Goal: Task Accomplishment & Management: Manage account settings

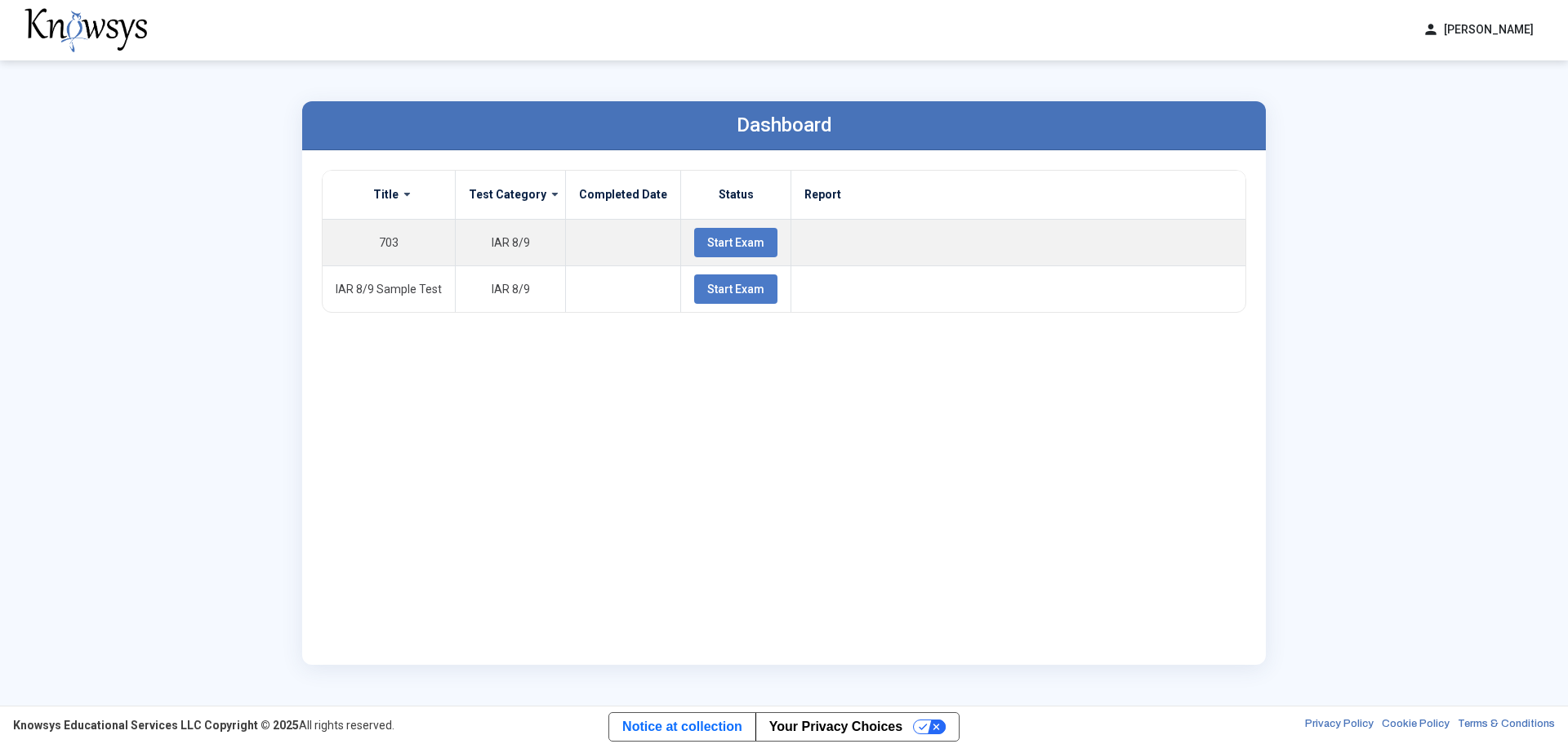
click at [1524, 25] on button "person [PERSON_NAME]" at bounding box center [1478, 30] width 131 height 27
click at [1464, 91] on span "Log Out" at bounding box center [1460, 95] width 38 height 13
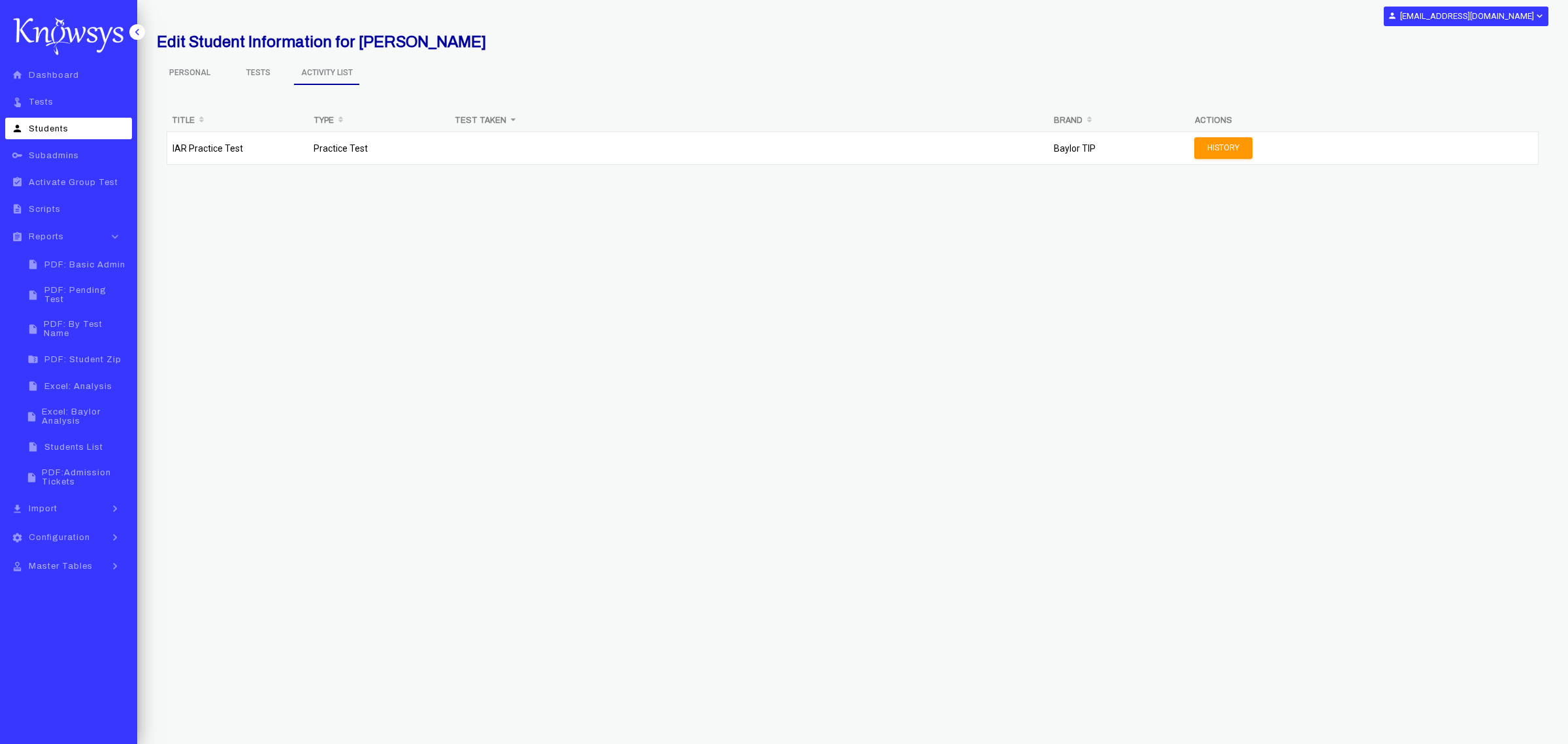
click at [47, 129] on span "Students" at bounding box center [49, 128] width 40 height 9
select select "**"
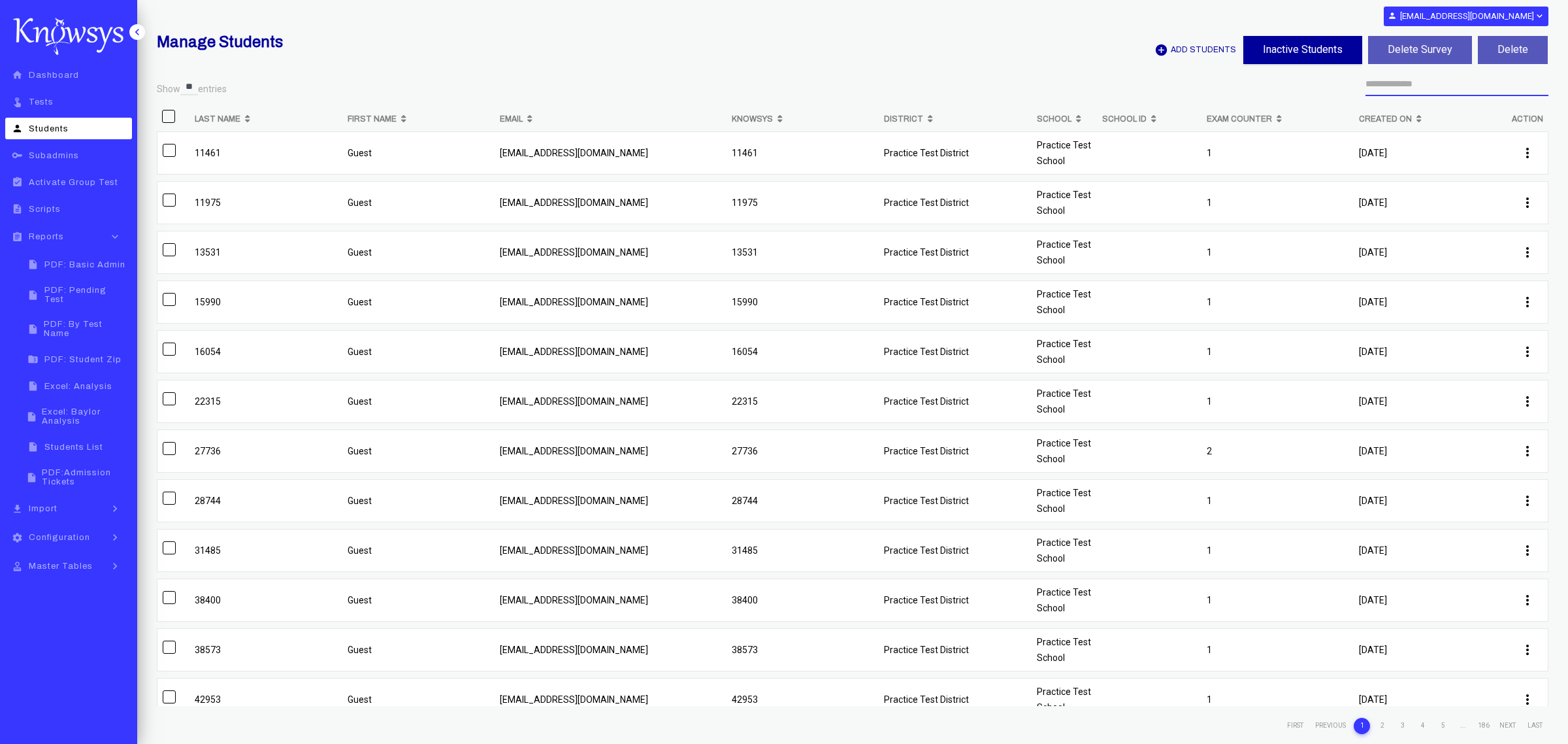
click at [1421, 82] on input "text" at bounding box center [1456, 84] width 183 height 24
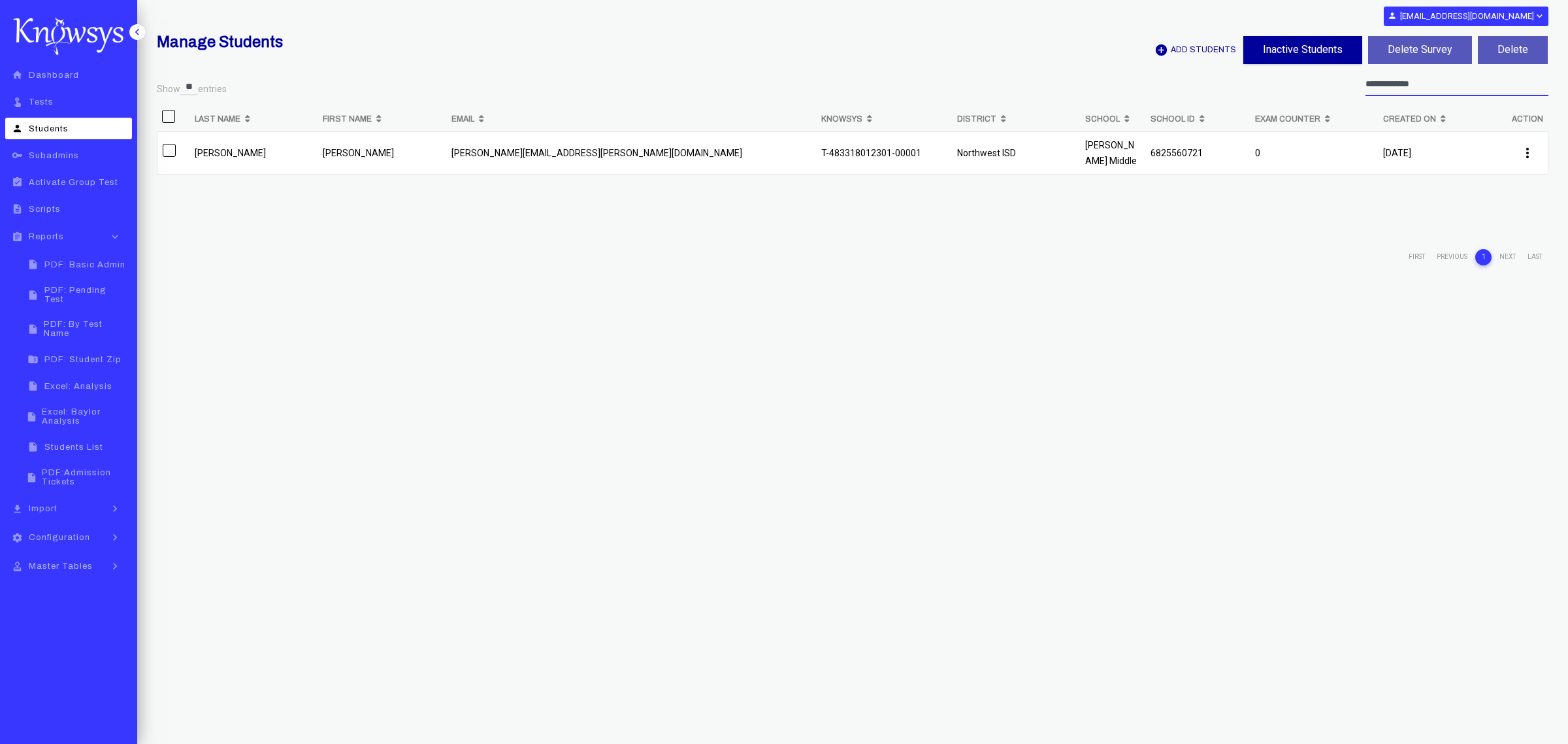
type input "**********"
click at [595, 157] on p "jaskirat.singh@student.nisdtx.org" at bounding box center [631, 153] width 360 height 16
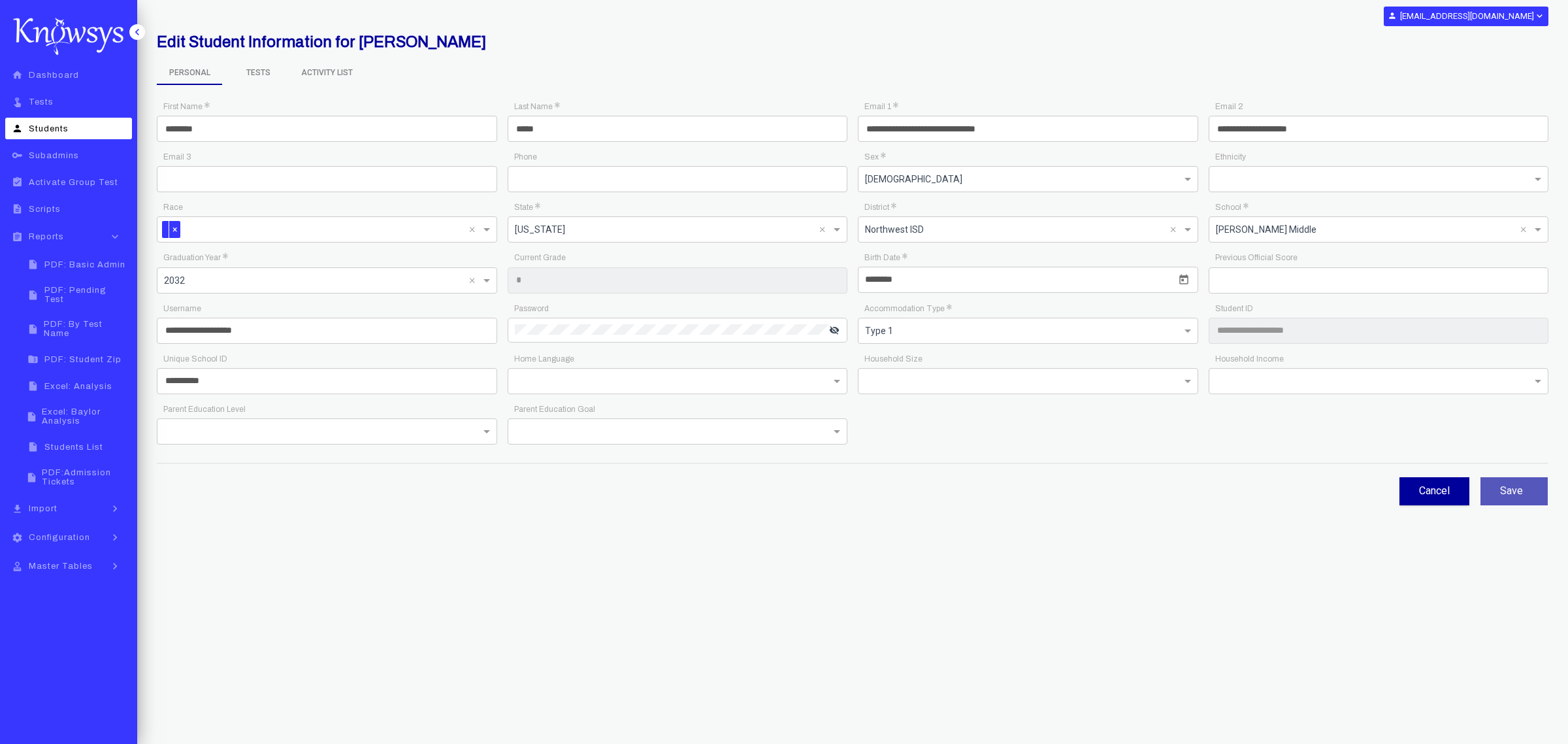
click at [260, 70] on span "Tests" at bounding box center [258, 72] width 65 height 22
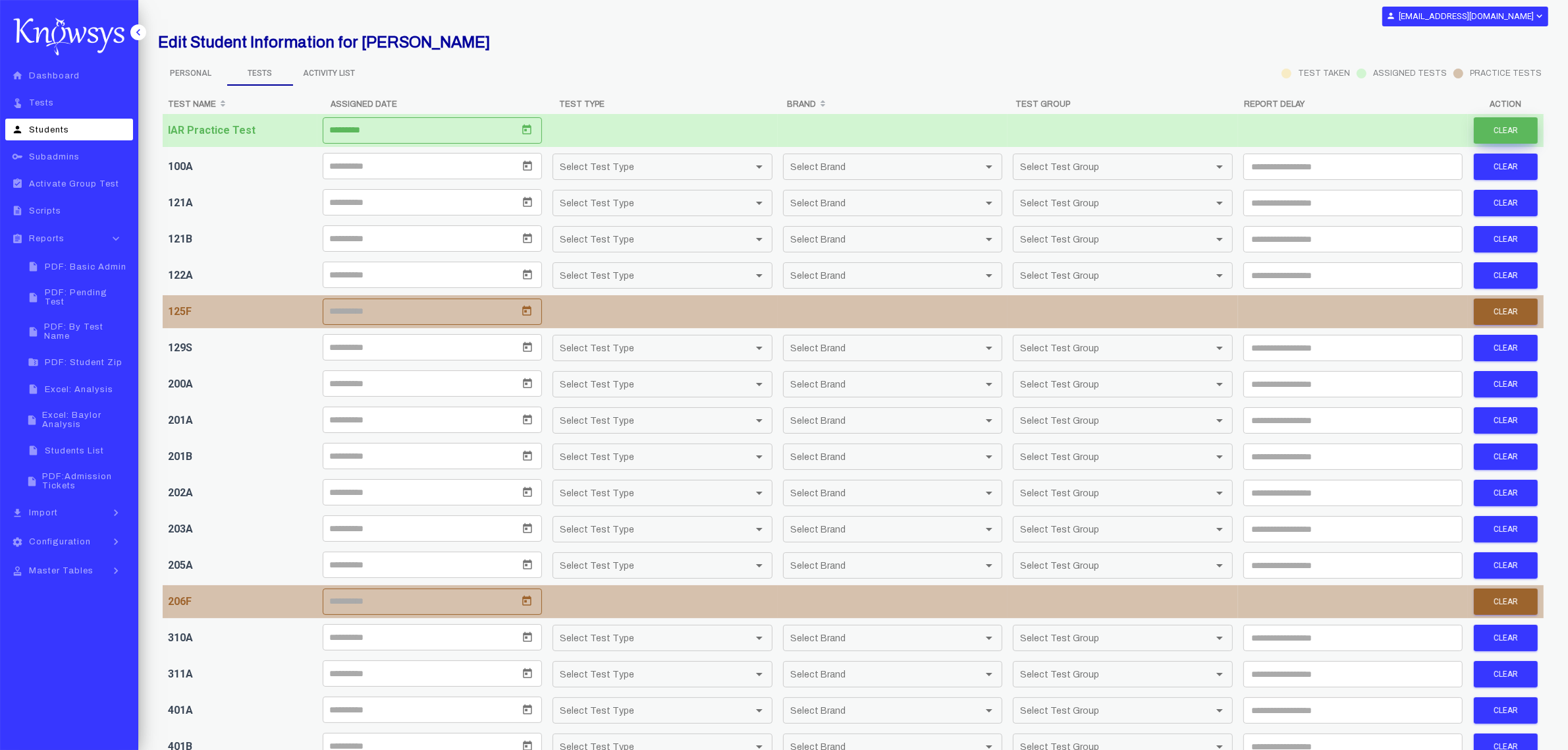
click at [1522, 123] on button "Clear" at bounding box center [1506, 130] width 64 height 26
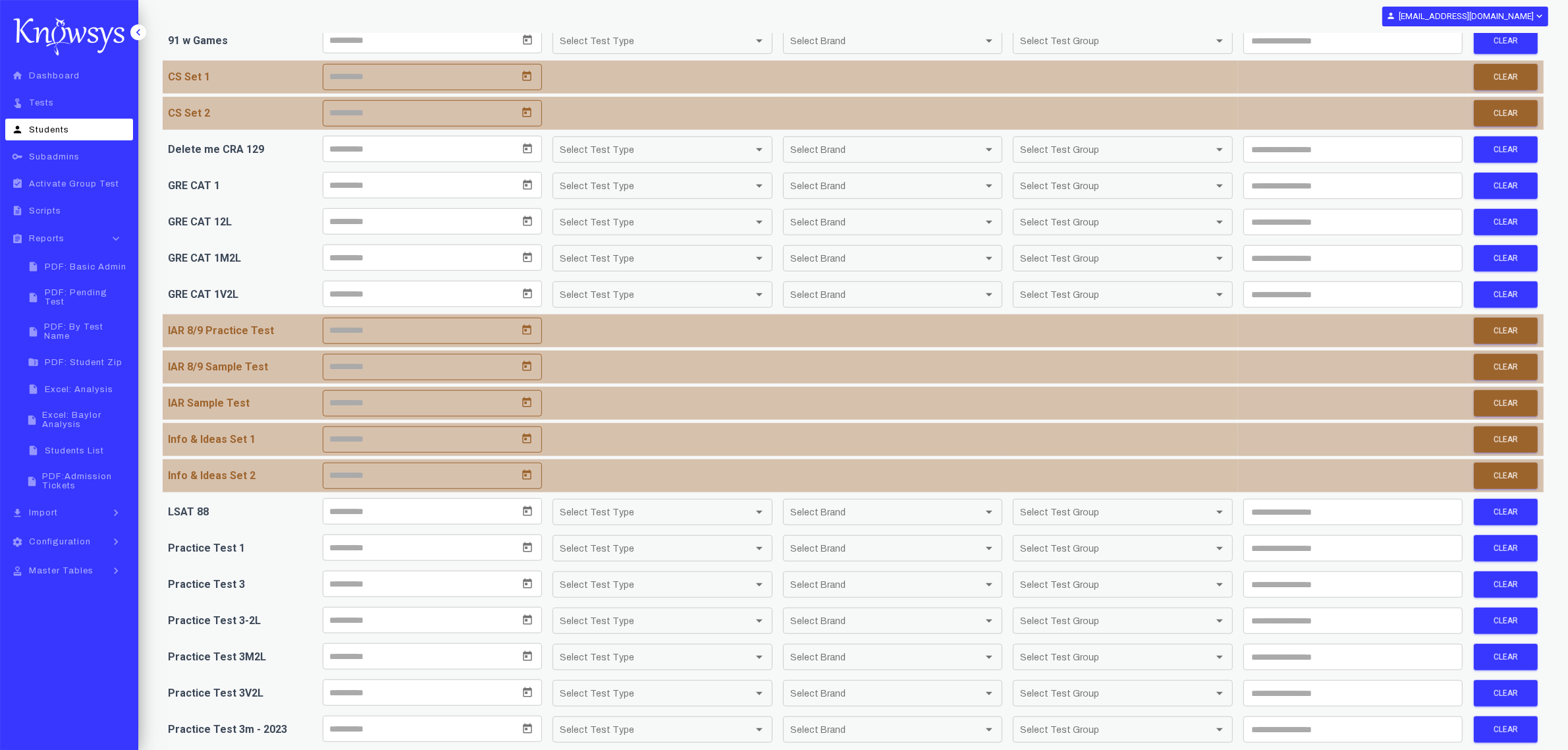
scroll to position [1275, 0]
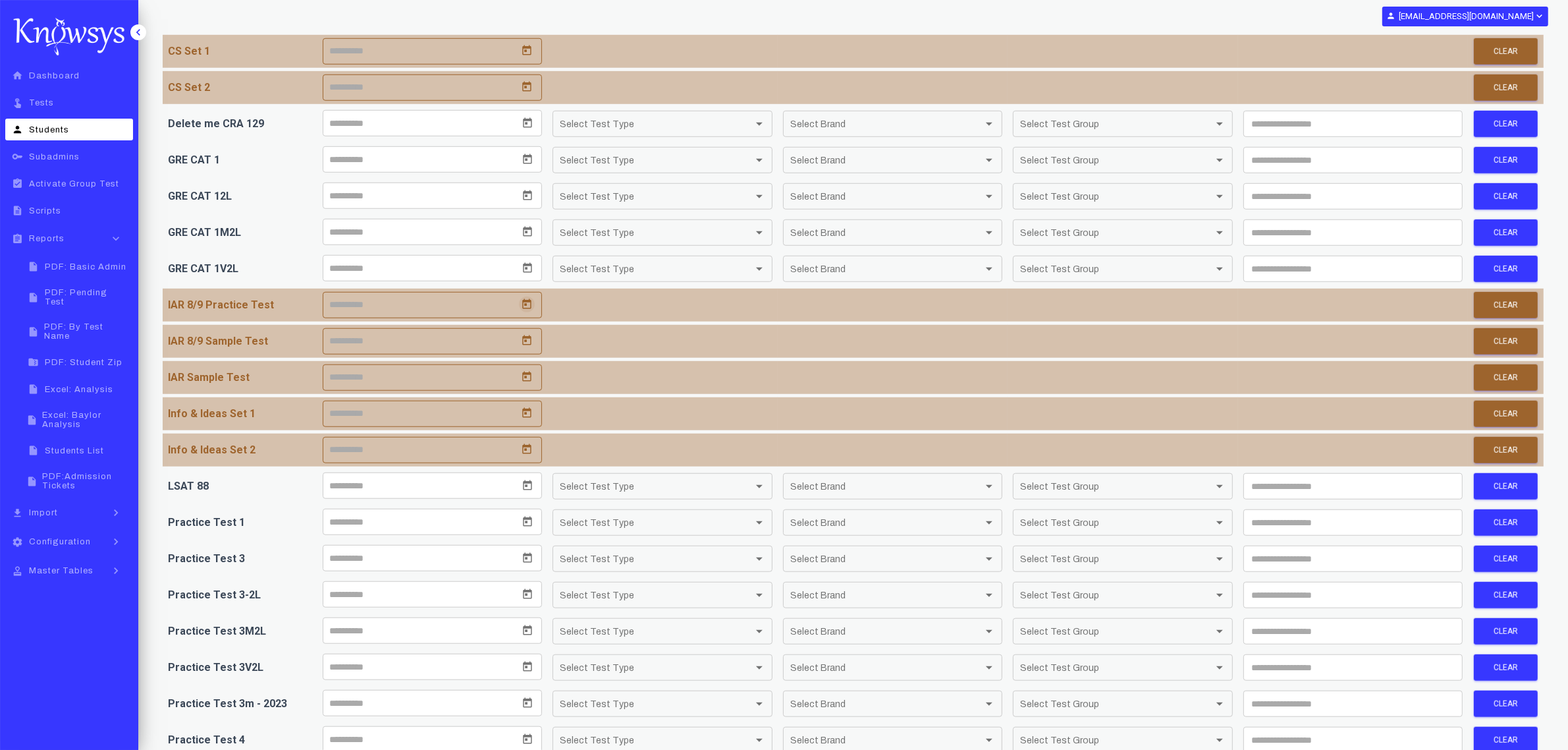
click at [522, 311] on icon "Open calendar" at bounding box center [527, 304] width 12 height 12
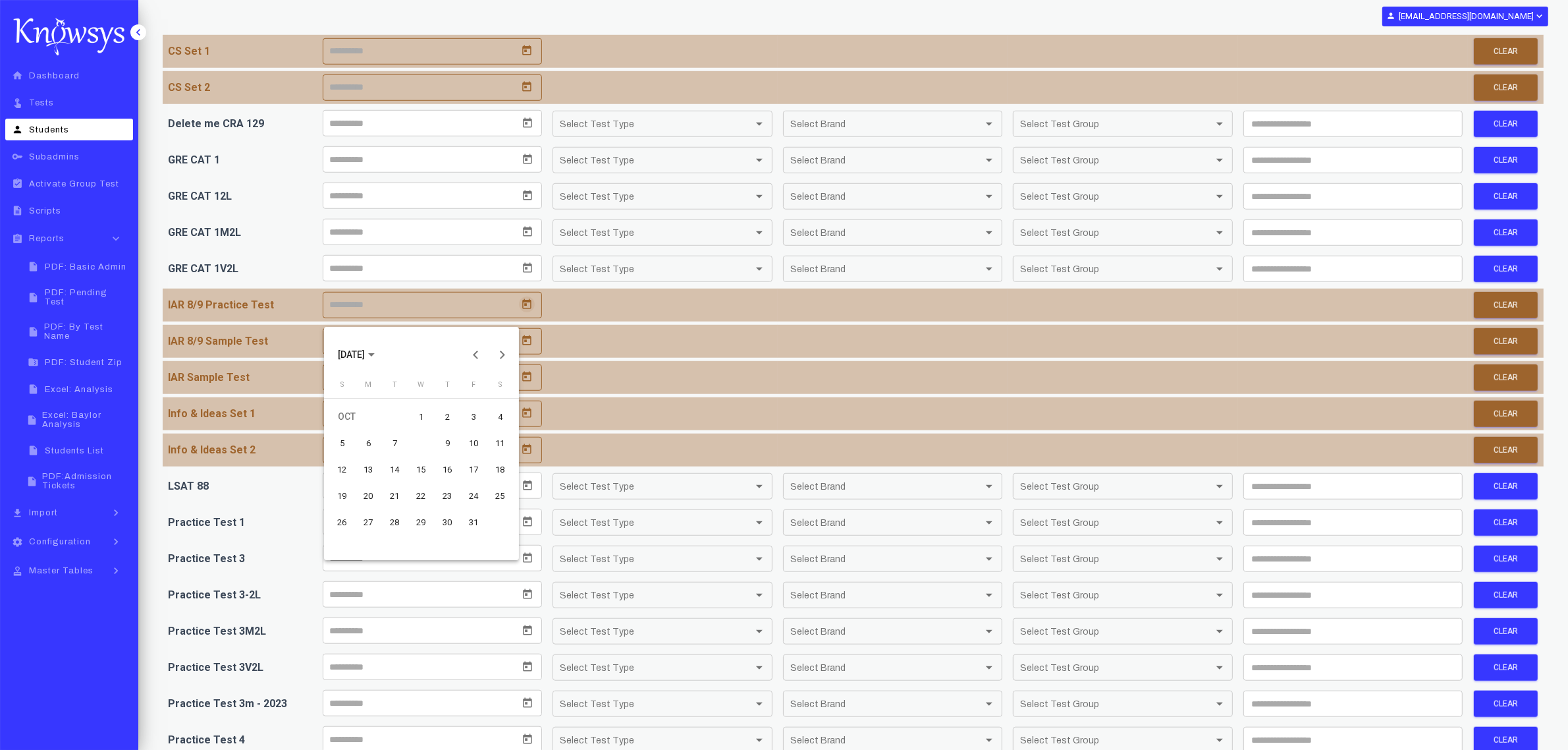
click at [425, 442] on td "8" at bounding box center [421, 443] width 26 height 26
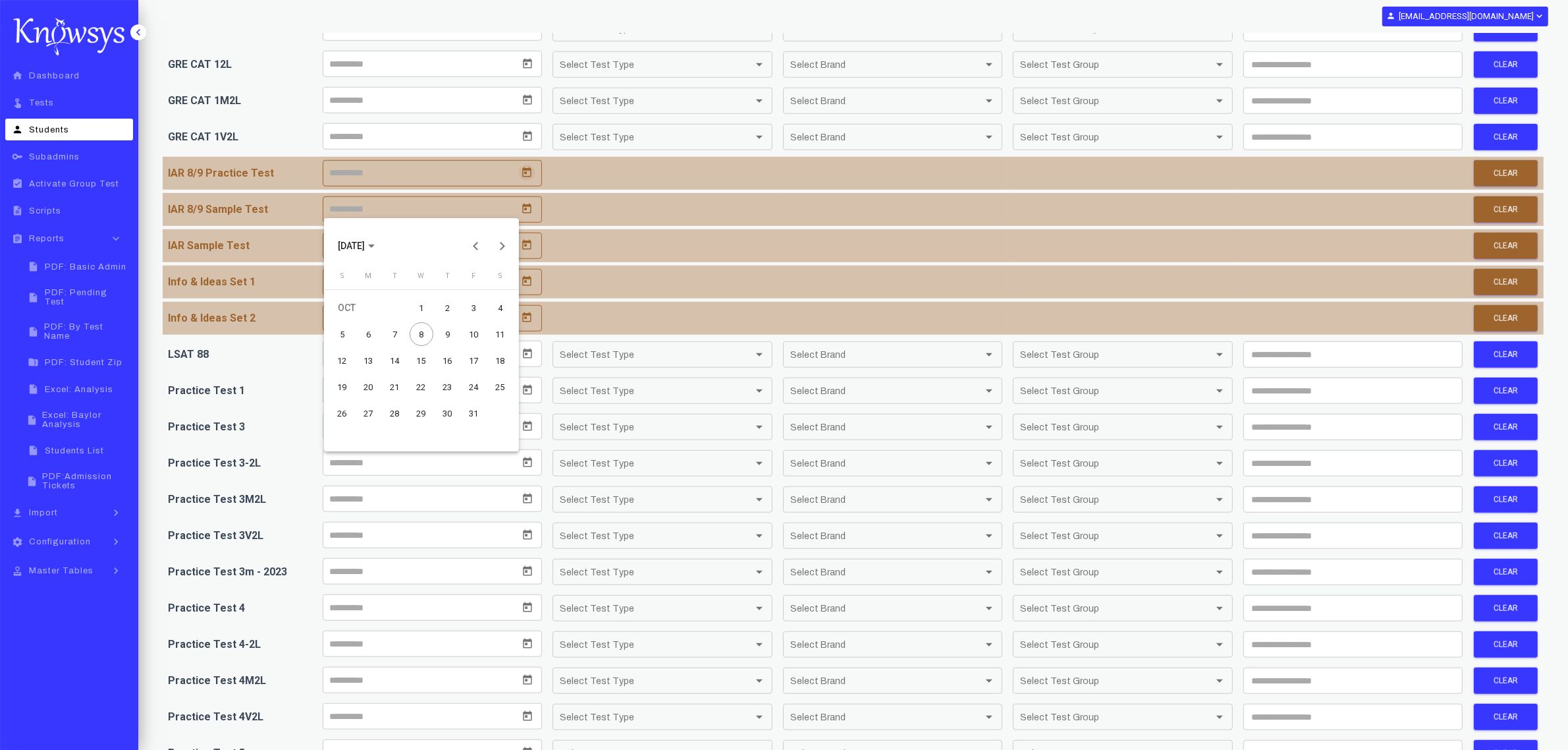
scroll to position [1384, 0]
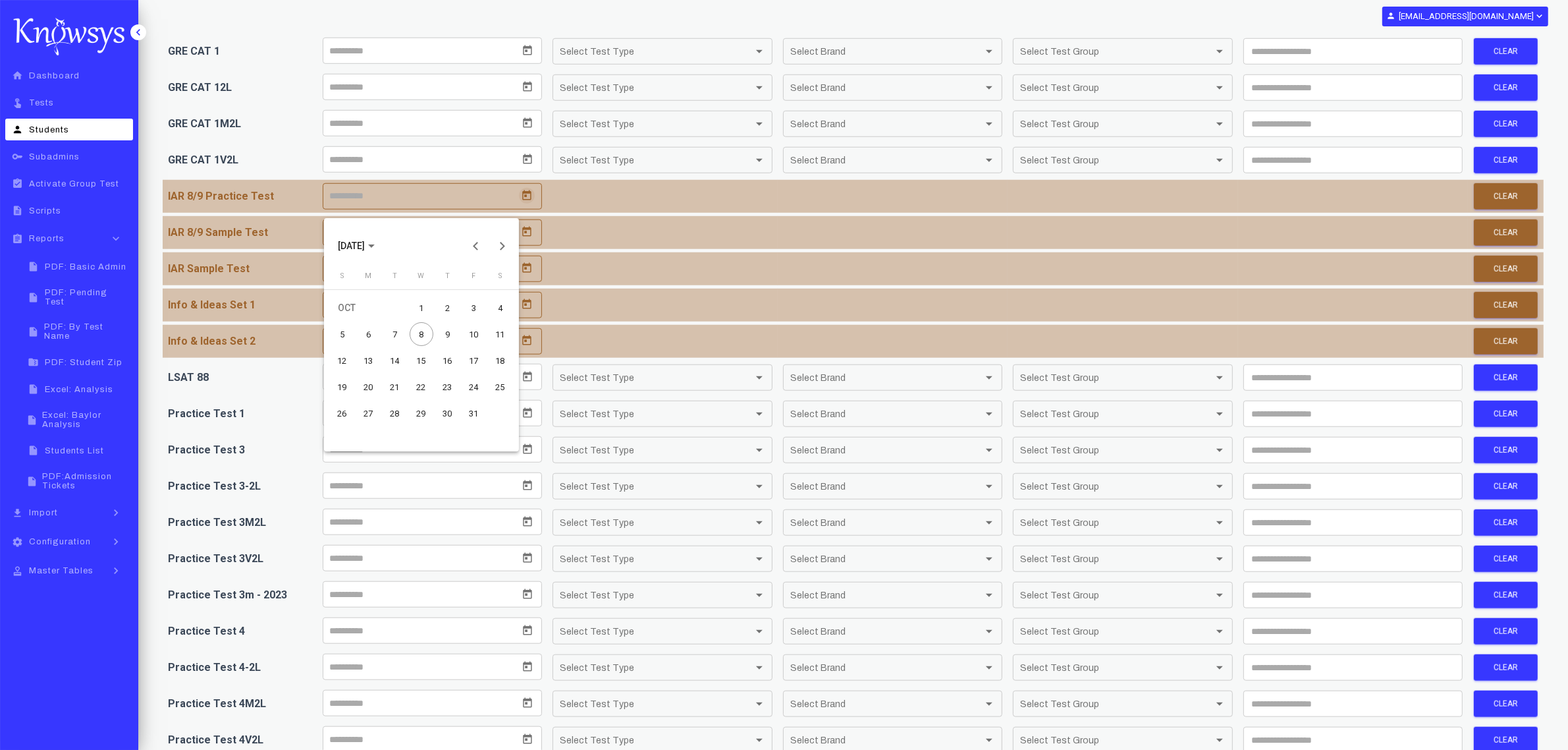
click at [420, 334] on div "8" at bounding box center [421, 334] width 24 height 24
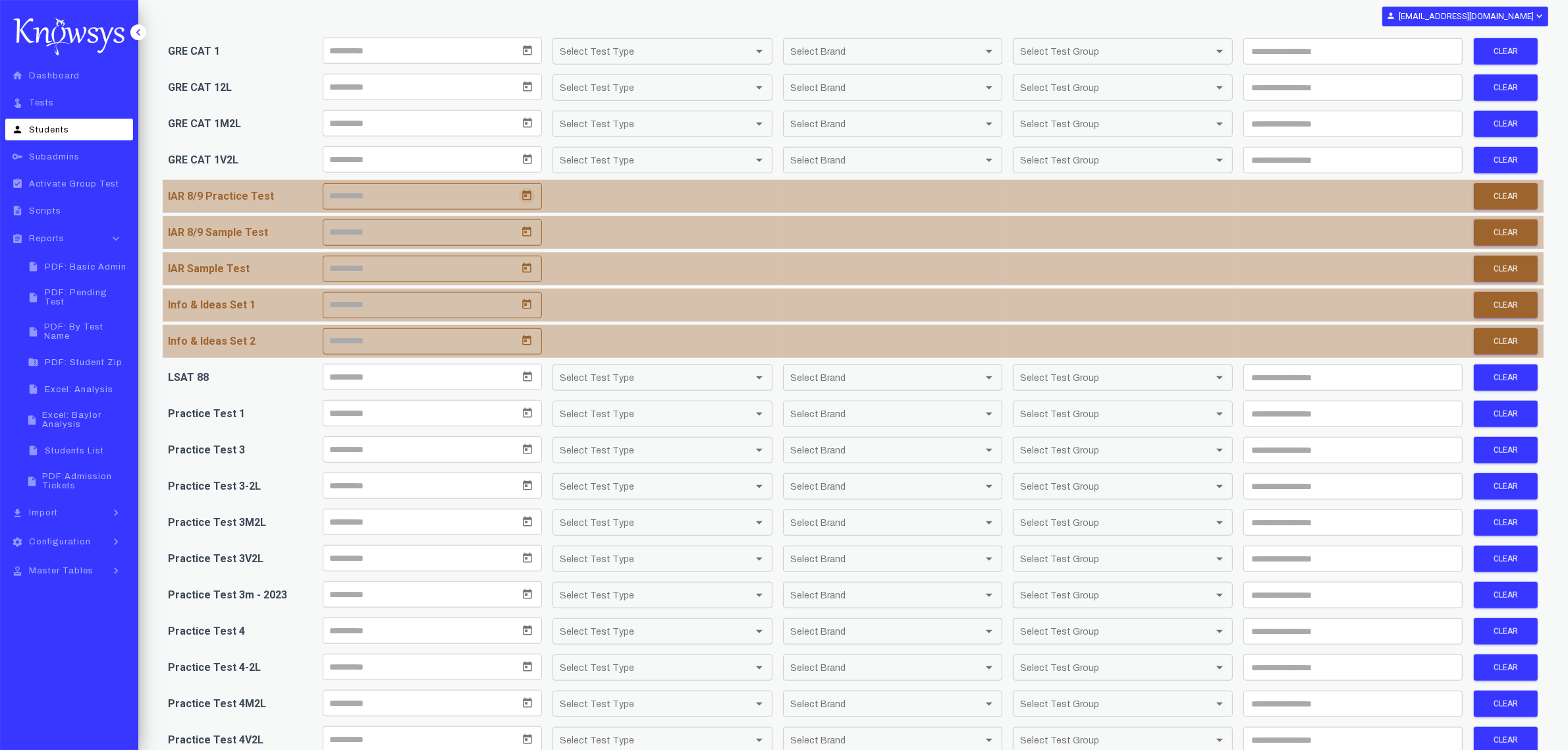
type input "*********"
click at [395, 334] on div at bounding box center [433, 342] width 220 height 33
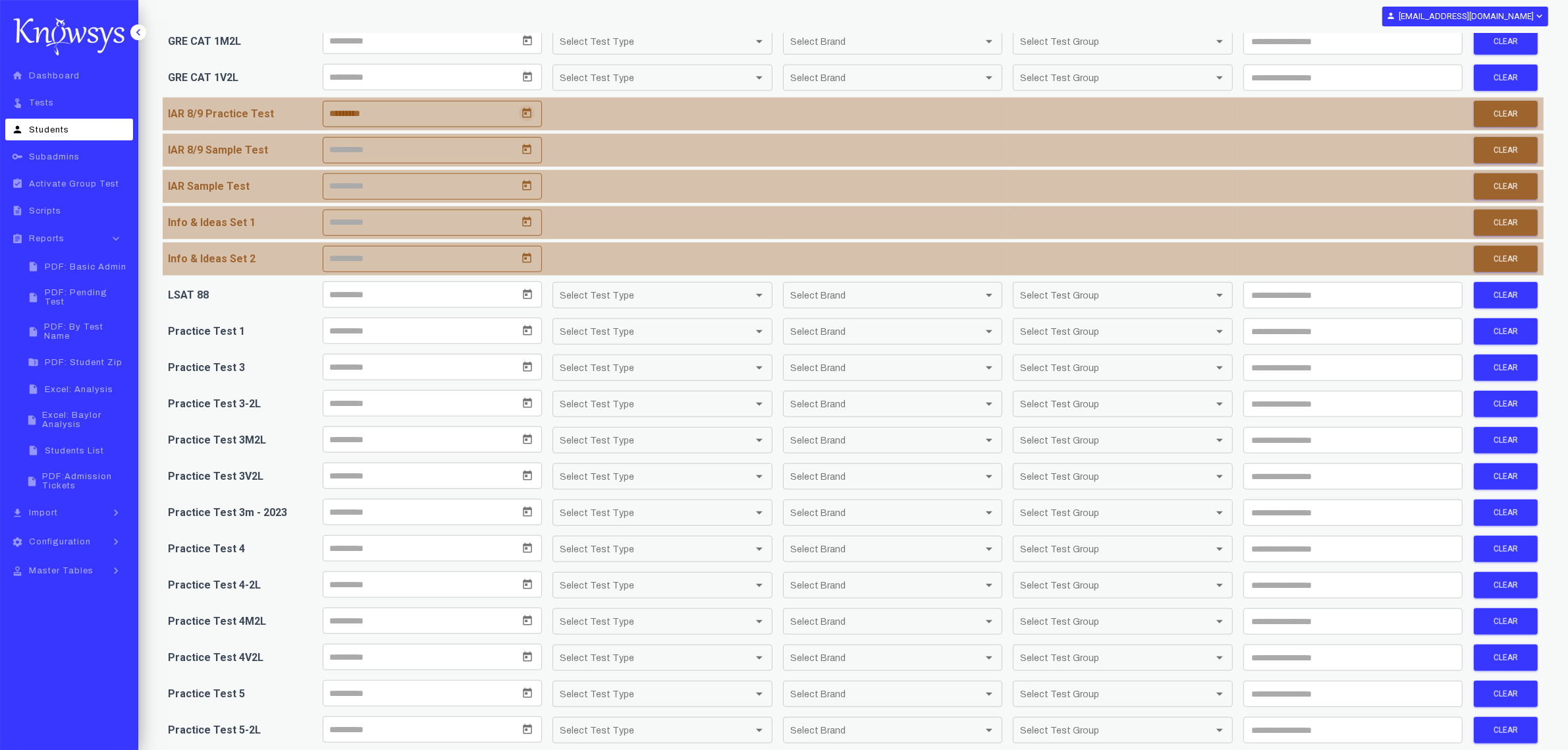
scroll to position [1753, 0]
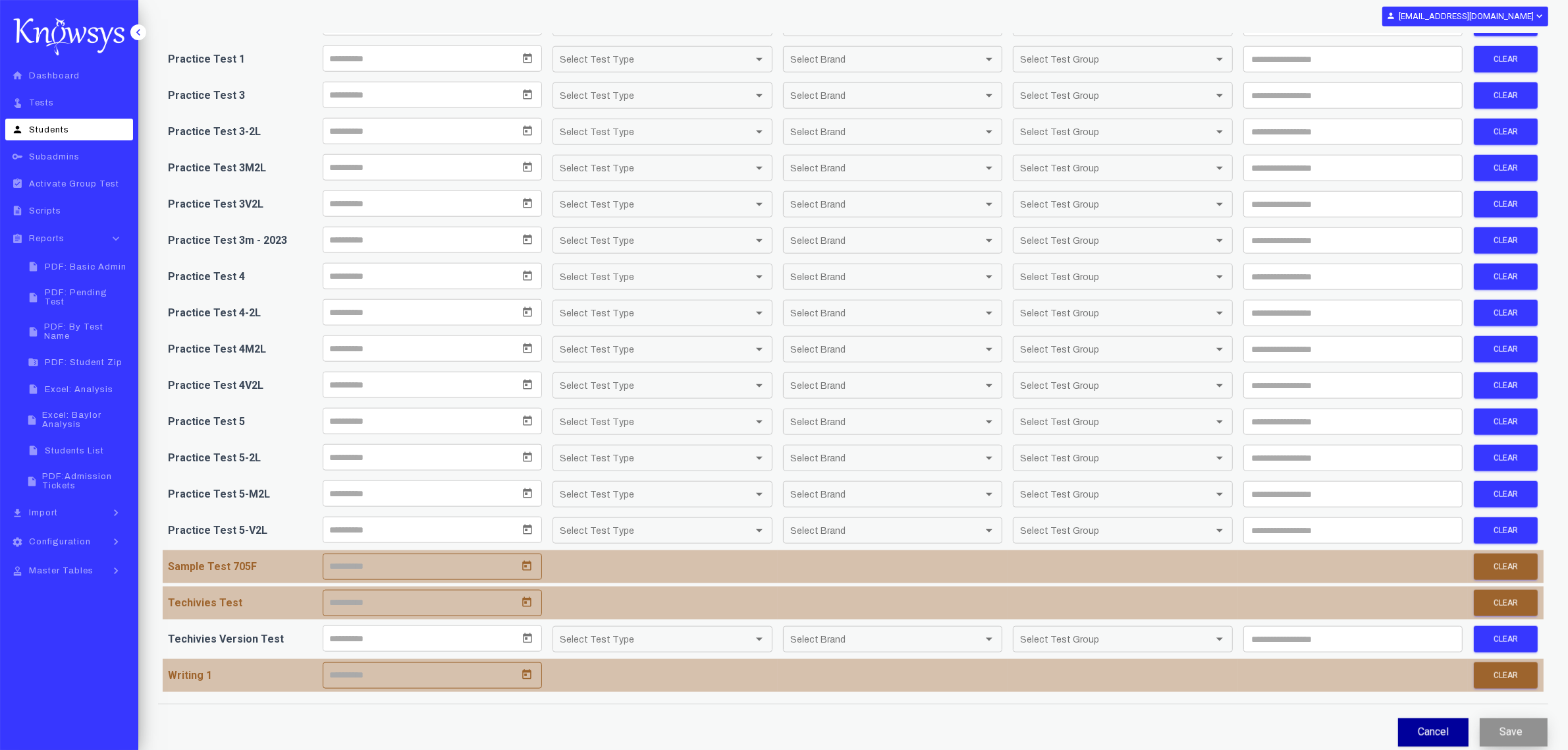
click at [1527, 733] on app-button-loader "button" at bounding box center [1525, 731] width 5 height 12
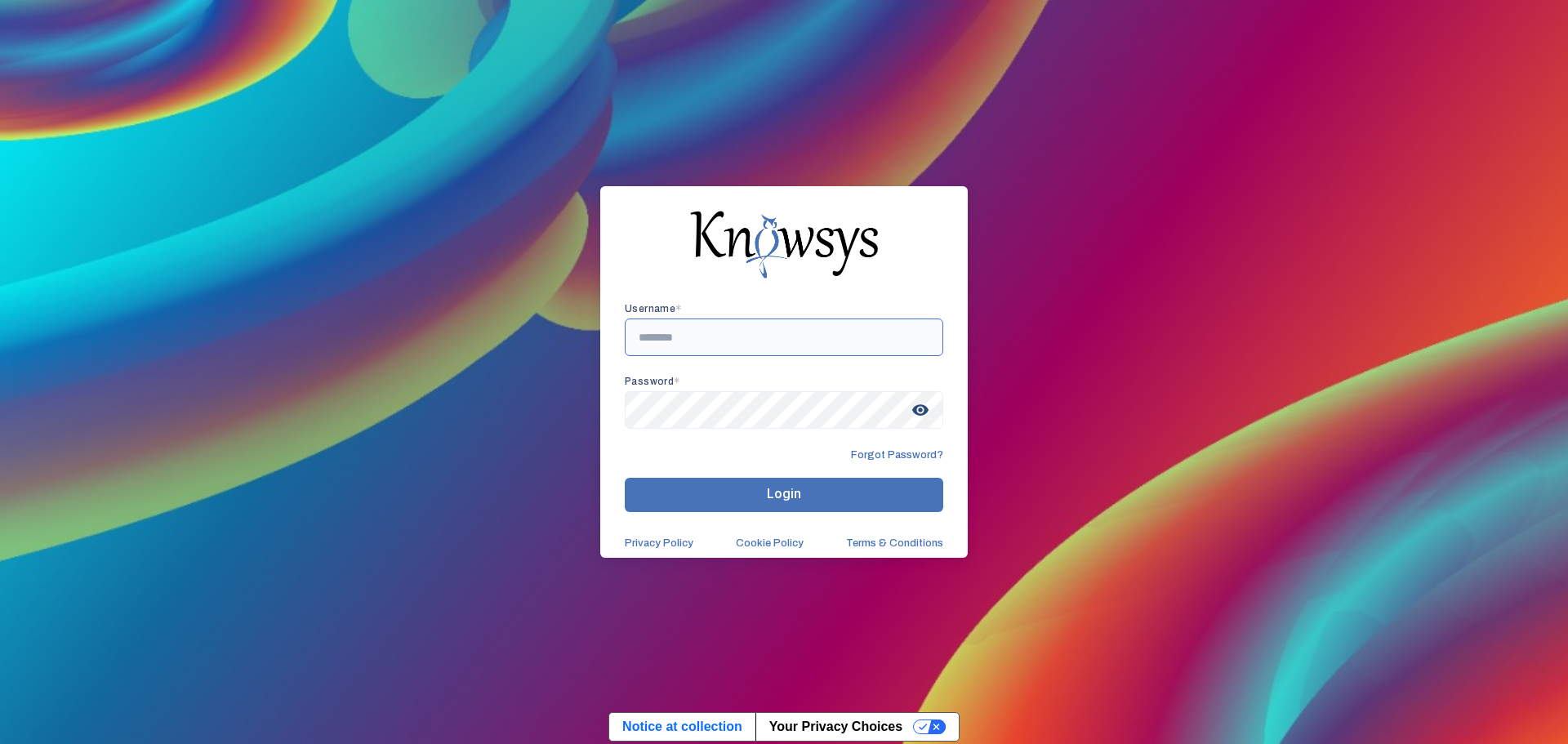
click at [737, 340] on input "text" at bounding box center [784, 338] width 319 height 38
type input "**********"
click at [751, 483] on button "Login" at bounding box center [784, 494] width 319 height 34
